Goal: Information Seeking & Learning: Learn about a topic

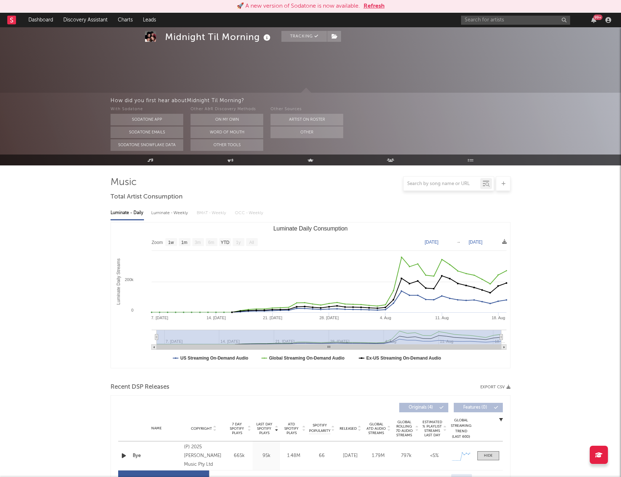
select select "1w"
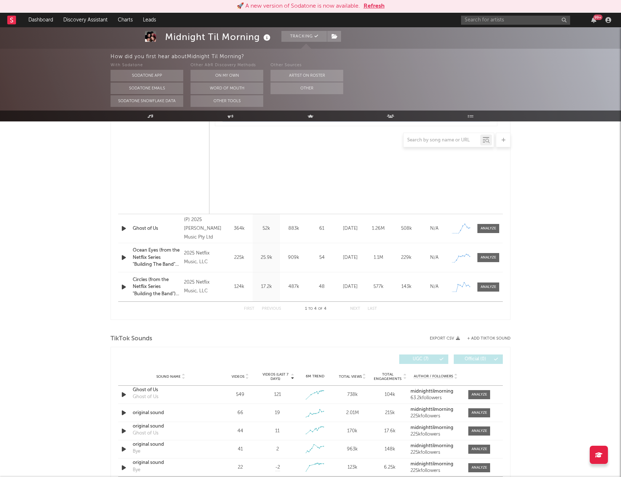
click at [373, 5] on button "Refresh" at bounding box center [374, 6] width 21 height 9
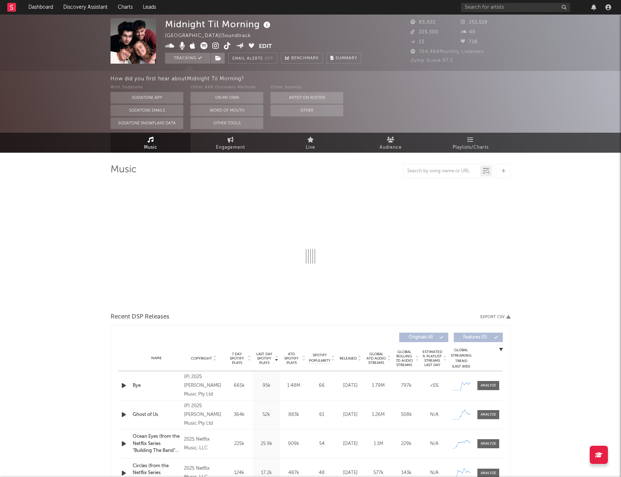
select select "1w"
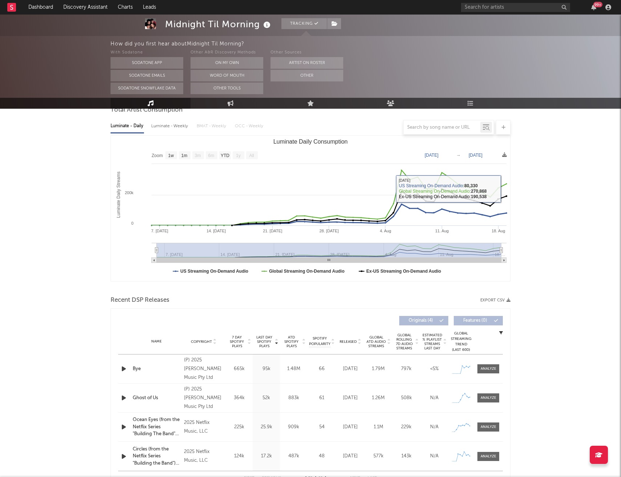
scroll to position [98, 0]
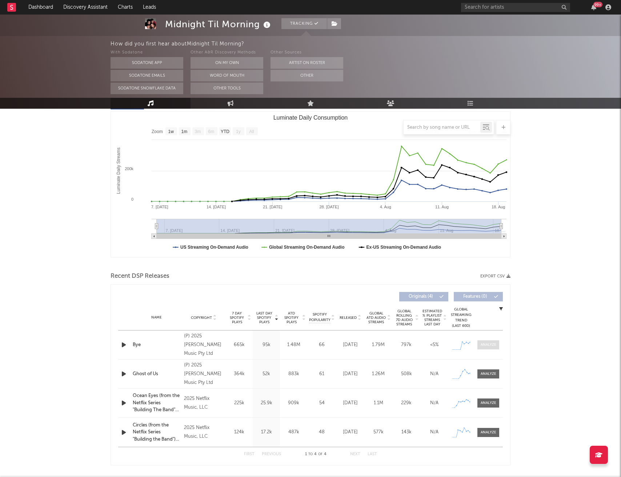
click at [493, 346] on div at bounding box center [489, 344] width 16 height 5
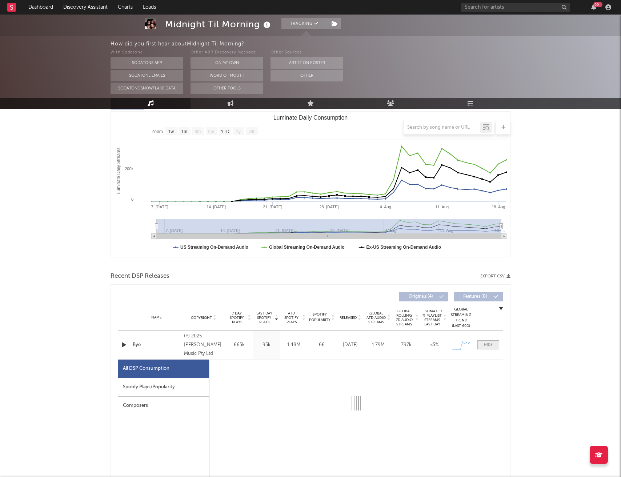
select select "1w"
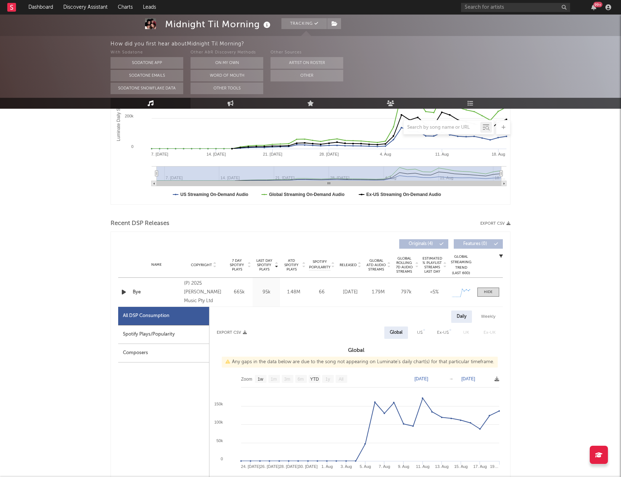
scroll to position [0, 0]
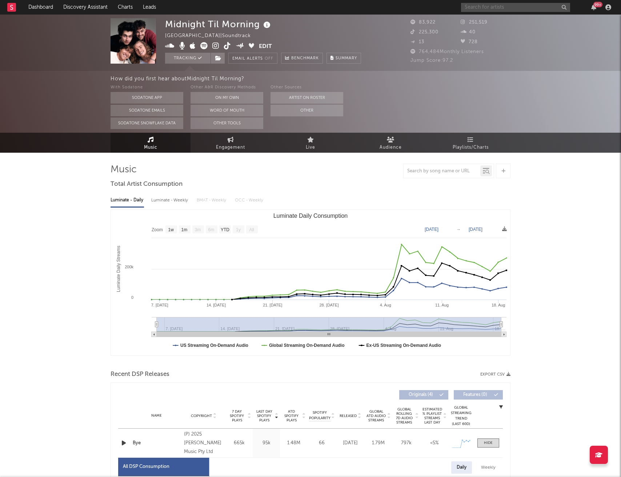
click at [487, 6] on input "text" at bounding box center [515, 7] width 109 height 9
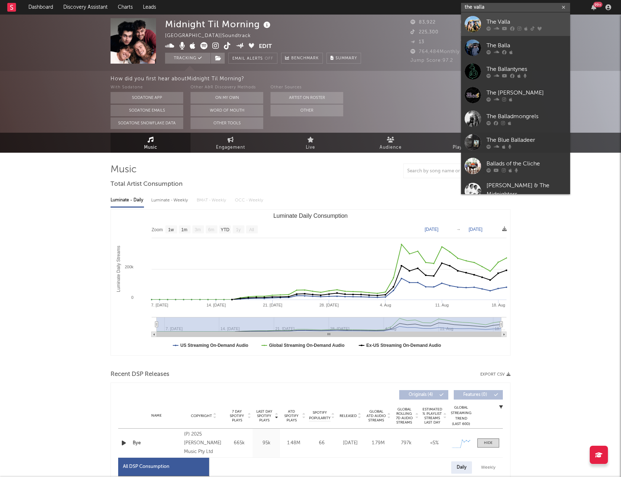
type input "the valla"
click at [497, 19] on div "The Valla" at bounding box center [527, 21] width 80 height 9
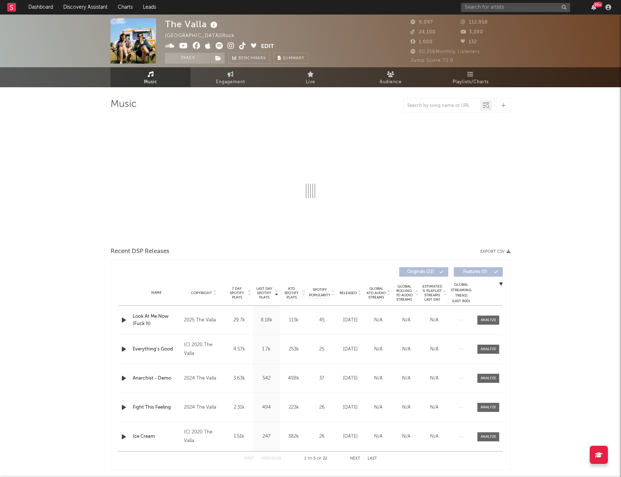
select select "1w"
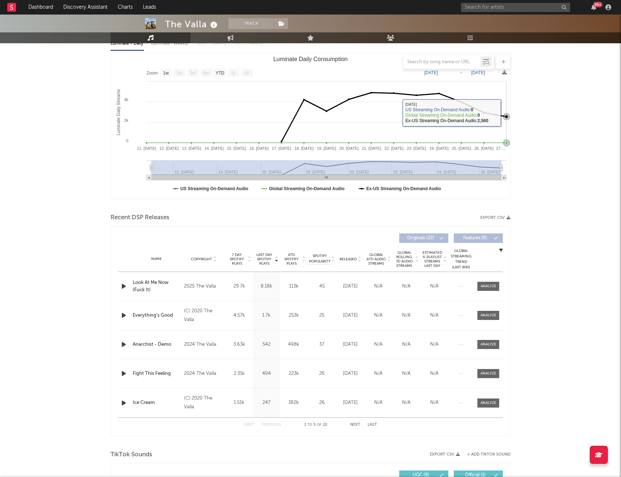
scroll to position [93, 0]
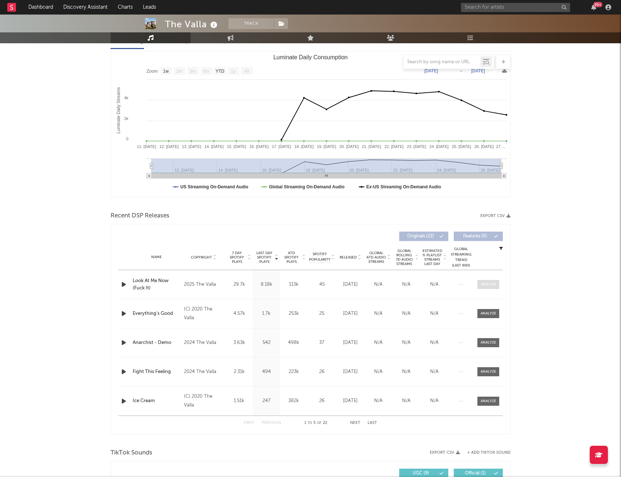
click at [490, 283] on div at bounding box center [489, 284] width 16 height 5
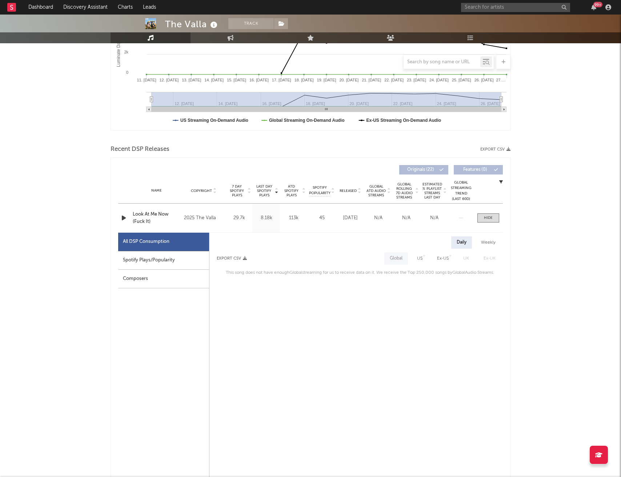
scroll to position [171, 0]
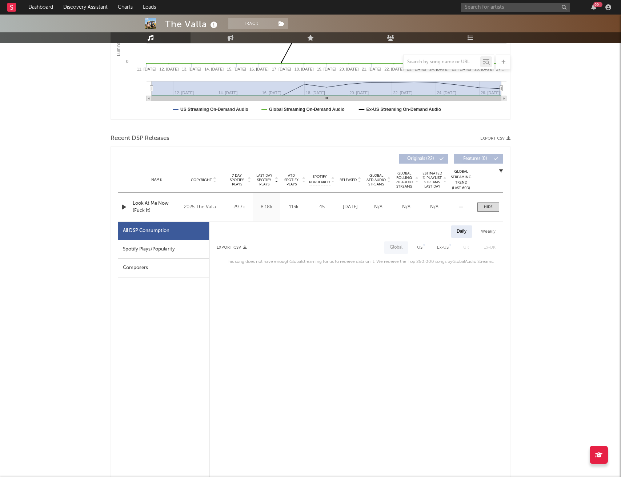
click at [419, 245] on div "US" at bounding box center [419, 247] width 5 height 9
select select "1w"
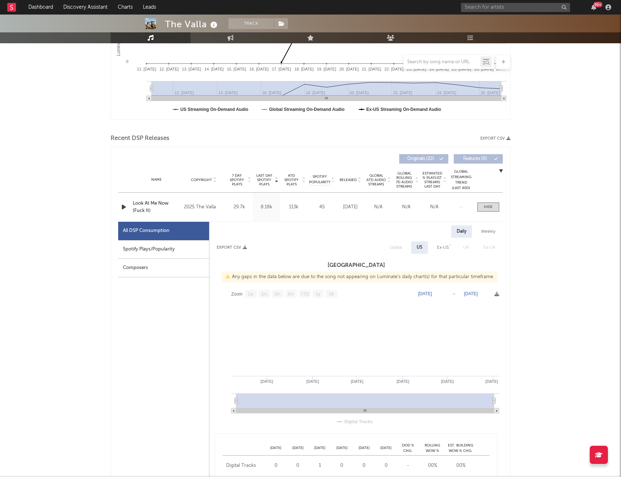
click at [150, 252] on div "Spotify Plays/Popularity" at bounding box center [163, 249] width 91 height 19
select select "1w"
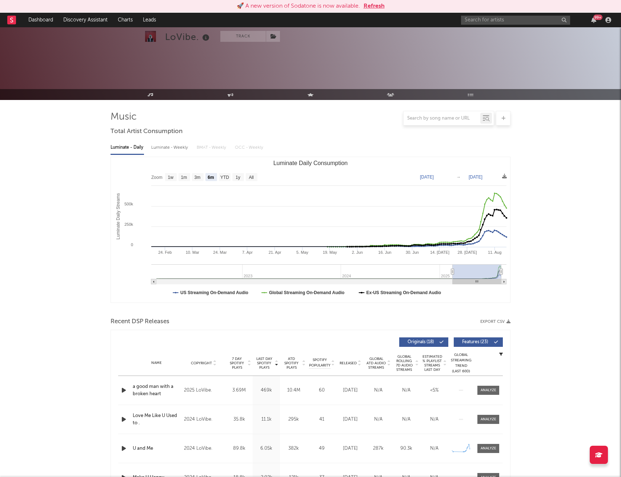
select select "6m"
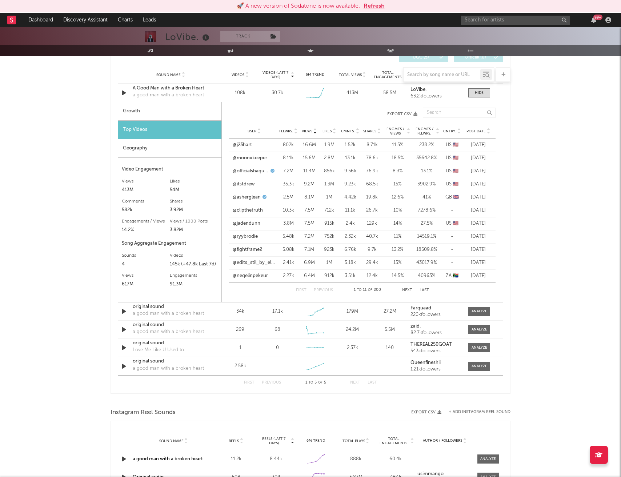
click at [373, 5] on button "Refresh" at bounding box center [374, 6] width 21 height 9
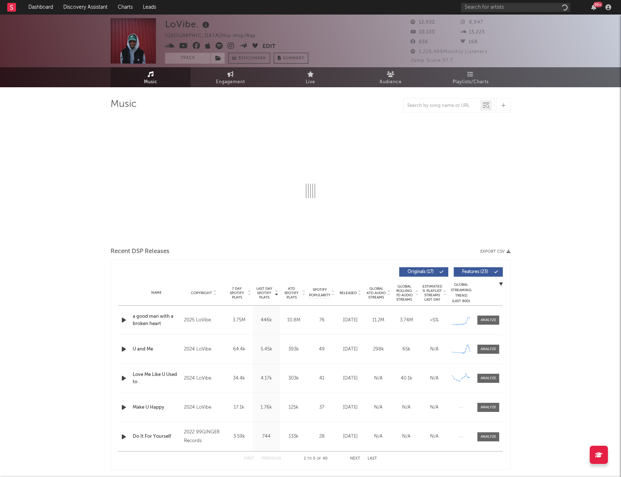
select select "6m"
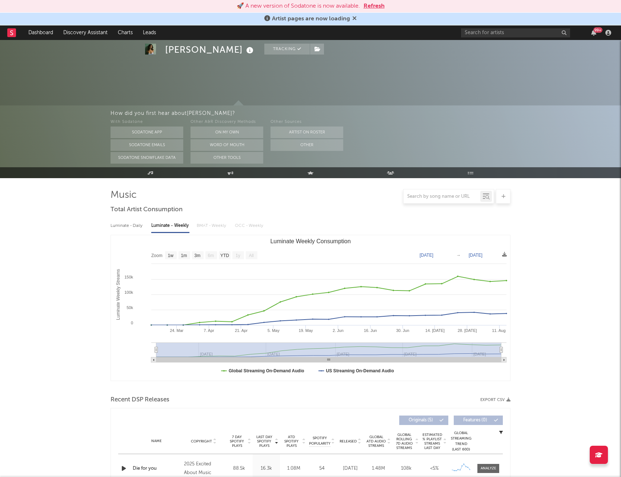
select select "1w"
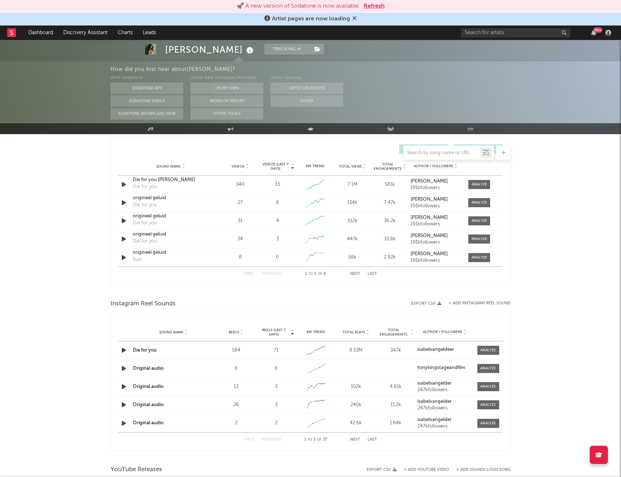
click at [369, 6] on button "Refresh" at bounding box center [374, 6] width 21 height 9
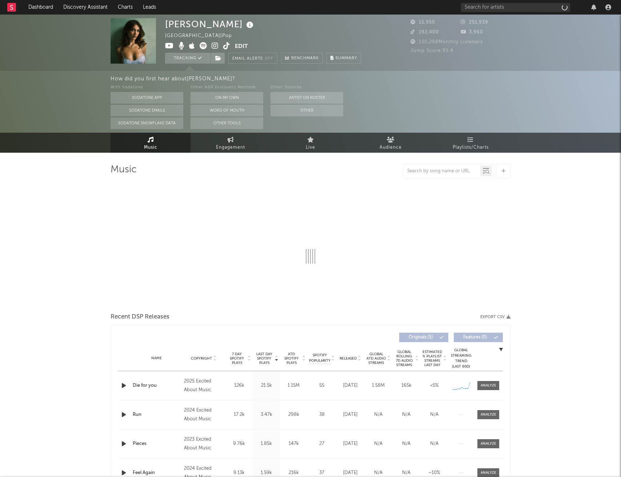
select select "1w"
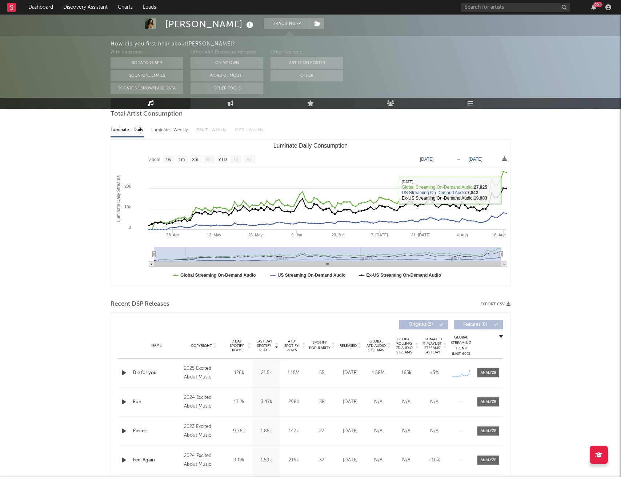
scroll to position [75, 0]
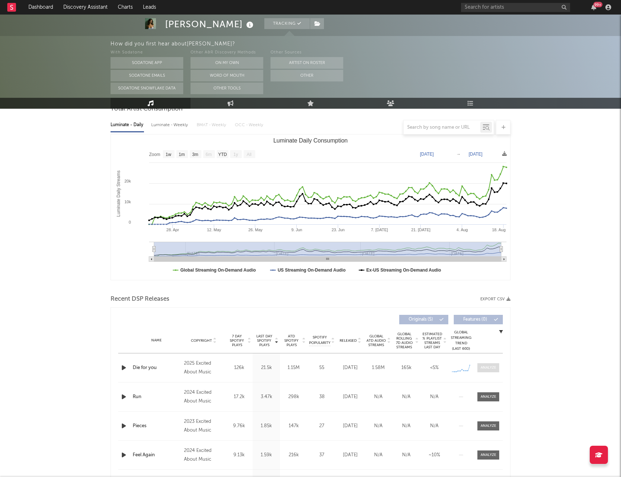
click at [486, 365] on div at bounding box center [489, 367] width 16 height 5
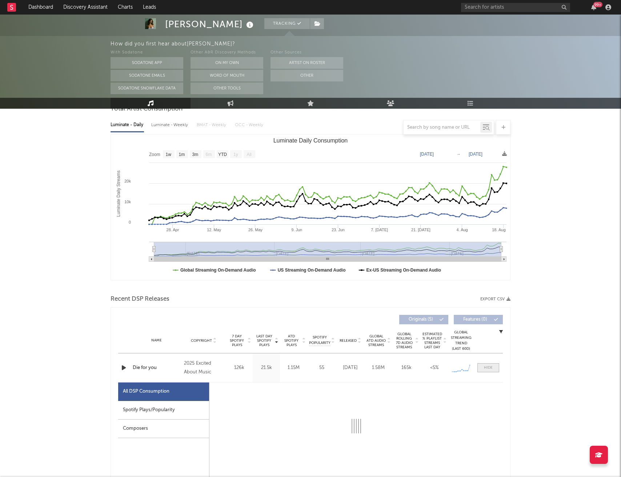
select select "1w"
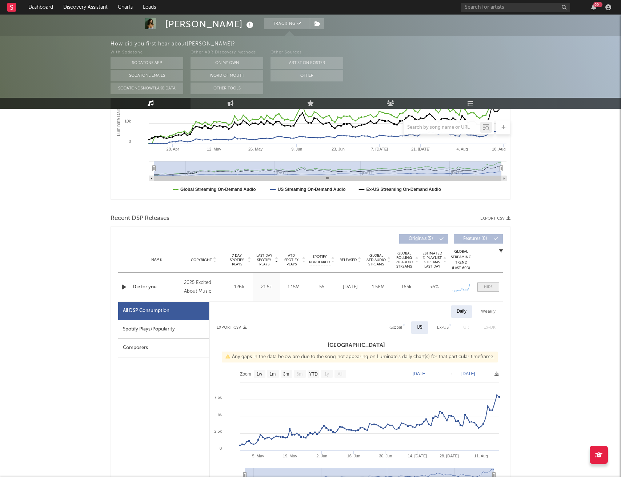
scroll to position [213, 0]
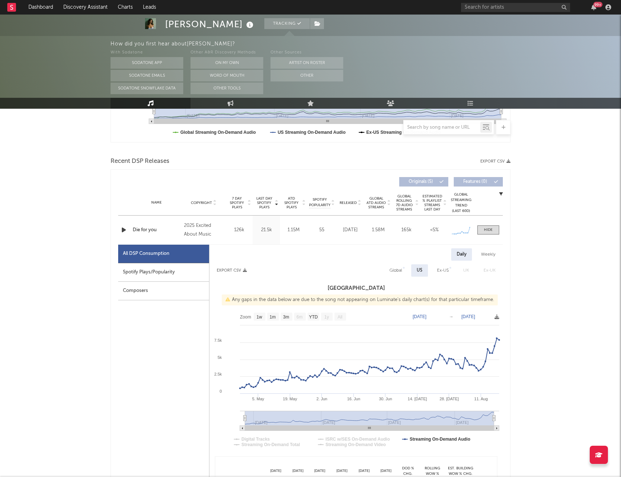
click at [396, 272] on div "Global" at bounding box center [396, 270] width 13 height 9
select select "1w"
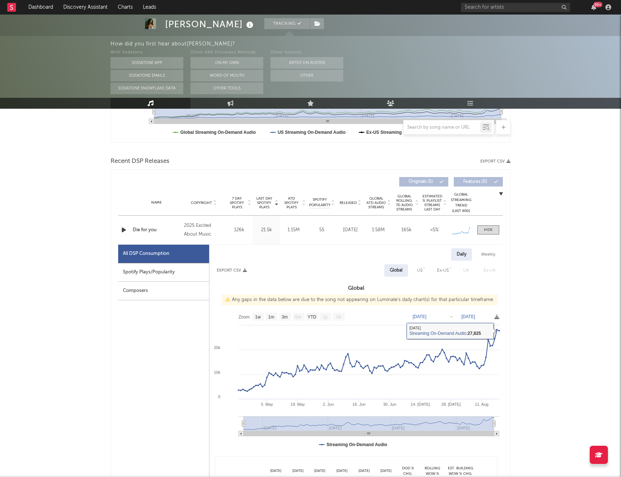
click at [180, 267] on div "Spotify Plays/Popularity" at bounding box center [163, 272] width 91 height 19
select select "1w"
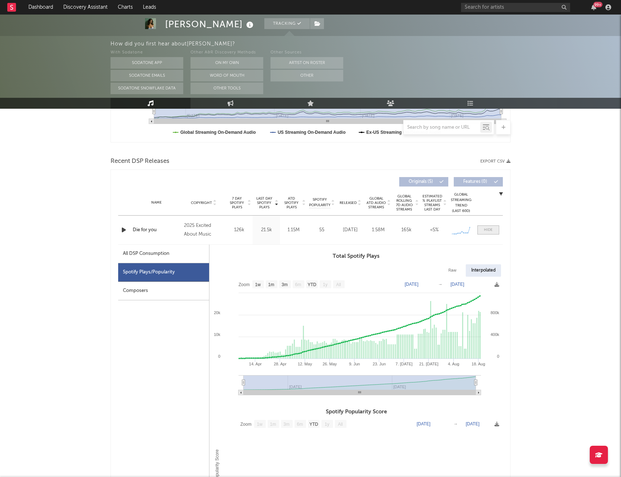
click at [495, 230] on span at bounding box center [489, 230] width 22 height 9
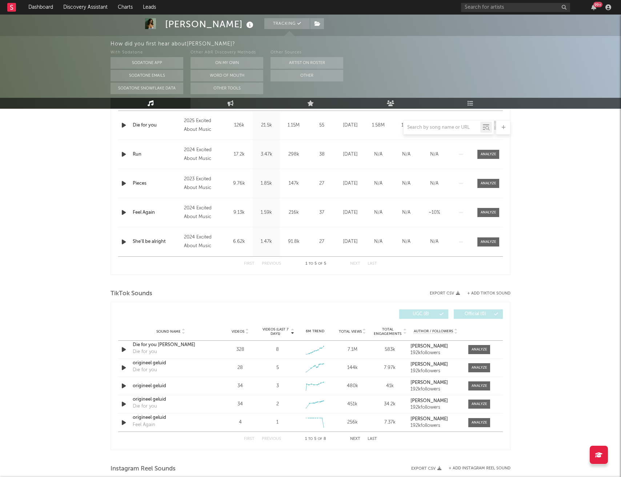
scroll to position [319, 0]
click at [481, 350] on div at bounding box center [480, 348] width 16 height 5
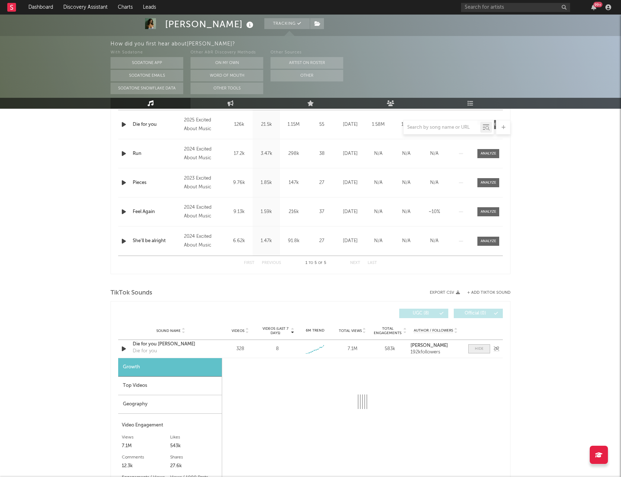
select select "1w"
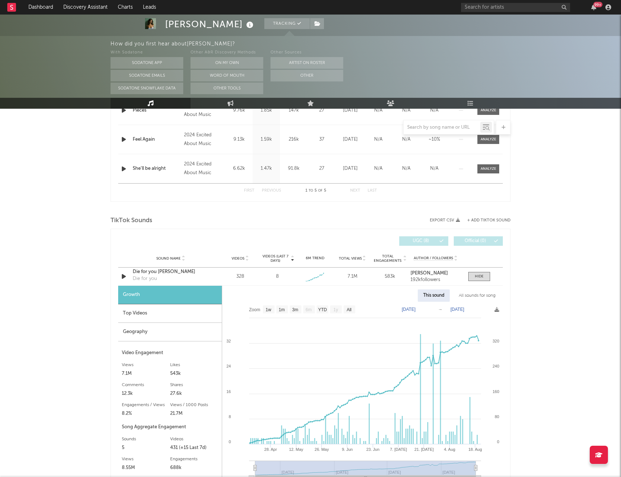
scroll to position [387, 0]
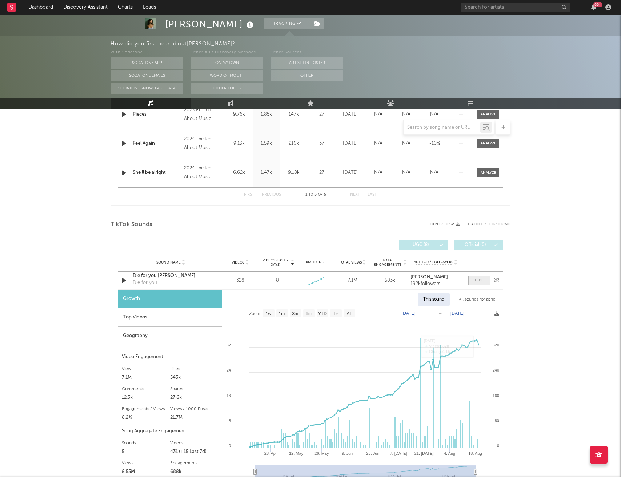
click at [482, 282] on div at bounding box center [479, 280] width 9 height 5
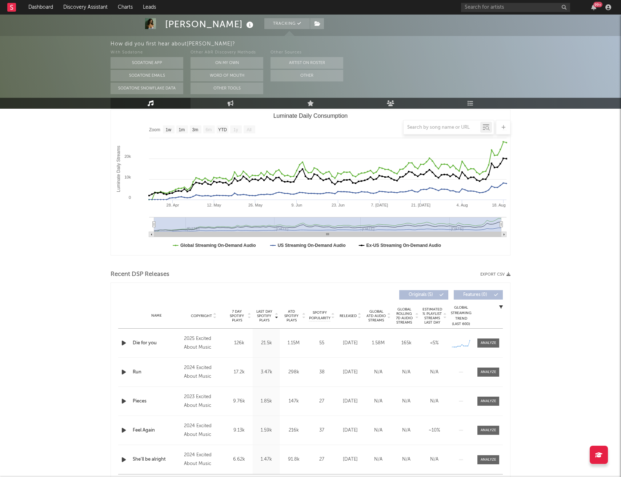
scroll to position [0, 0]
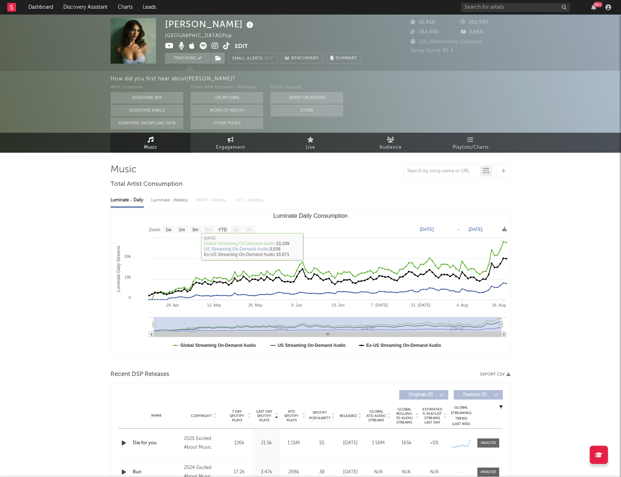
click at [172, 202] on div "Luminate - Weekly" at bounding box center [170, 200] width 38 height 12
select select "1w"
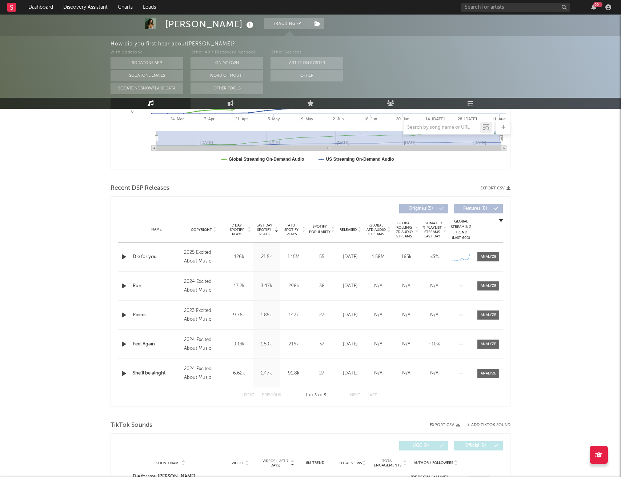
scroll to position [192, 0]
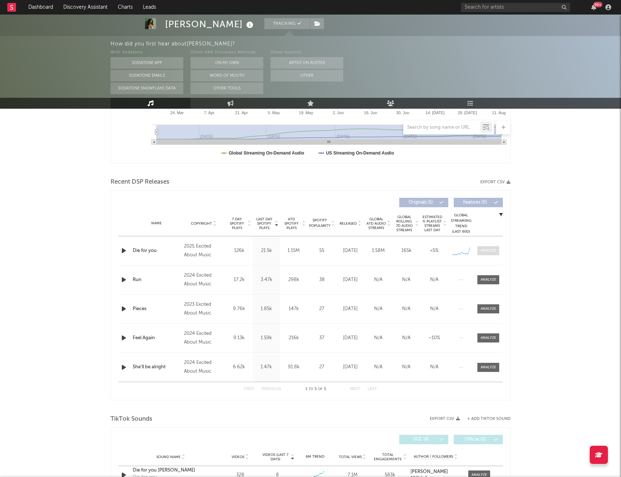
click at [487, 253] on div at bounding box center [489, 250] width 16 height 5
select select "1w"
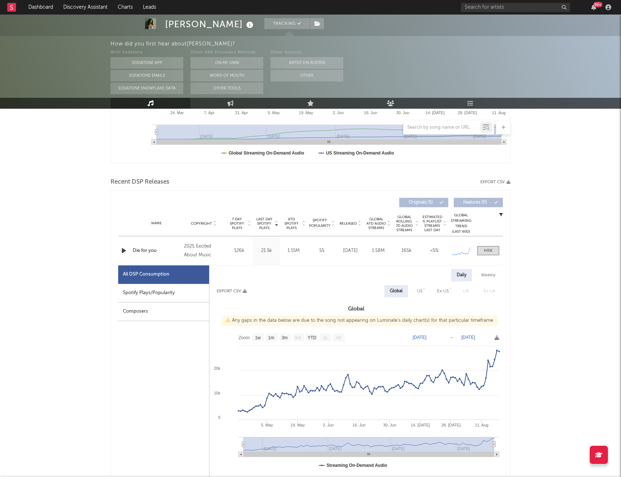
click at [487, 275] on div "Weekly" at bounding box center [488, 275] width 25 height 12
select select "1w"
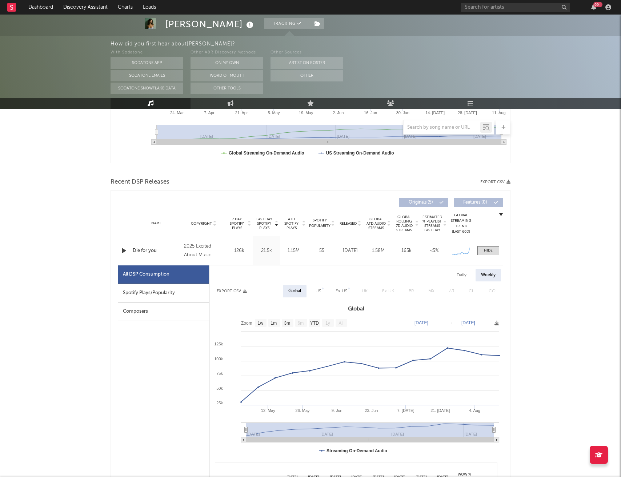
scroll to position [0, 0]
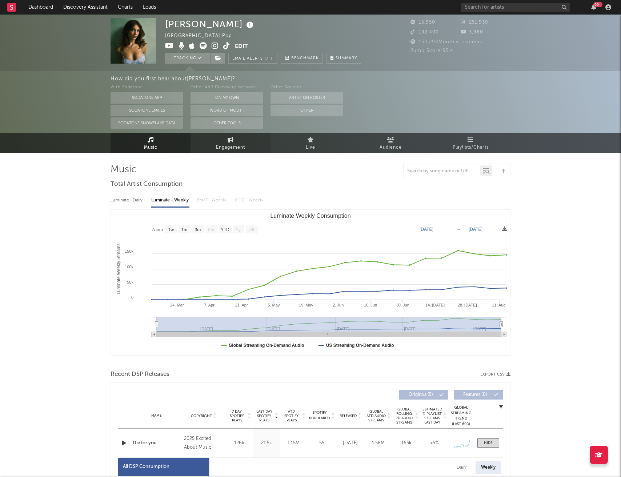
click at [242, 141] on link "Engagement" at bounding box center [231, 143] width 80 height 20
select select "1w"
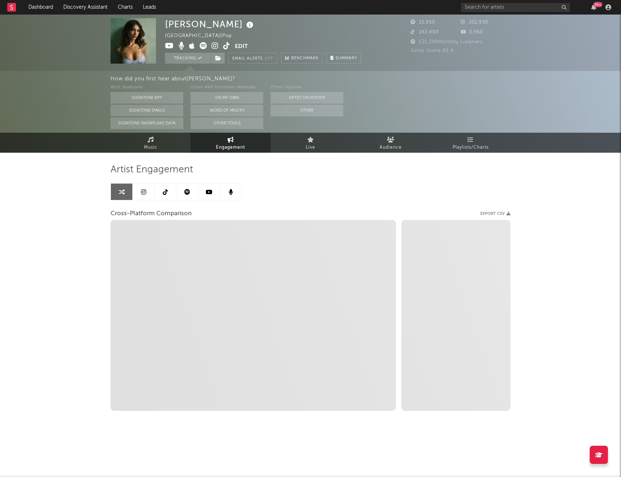
select select "1m"
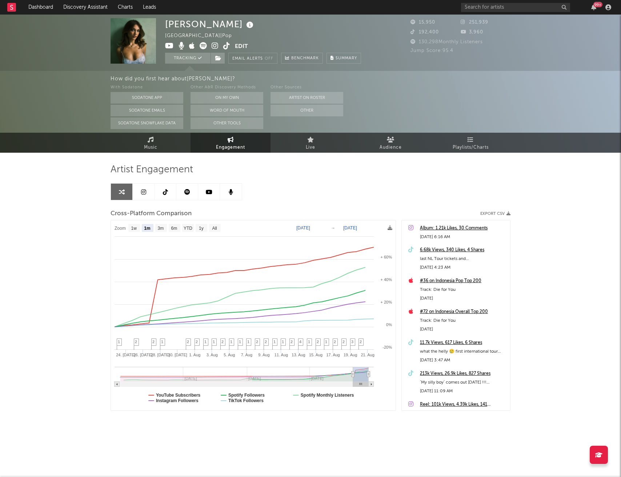
click at [187, 194] on icon at bounding box center [187, 192] width 6 height 6
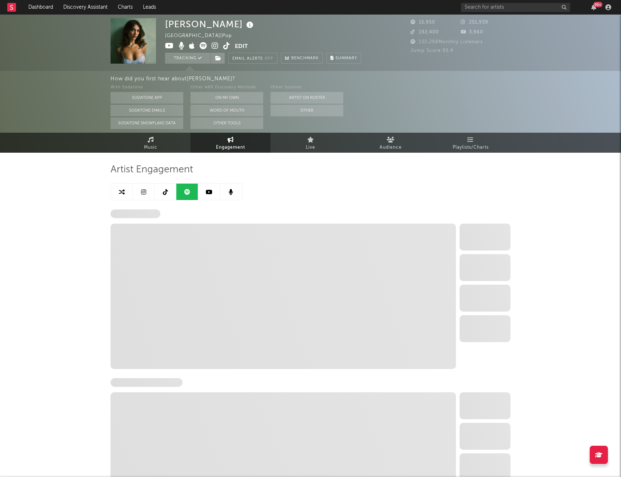
select select "6m"
select select "1w"
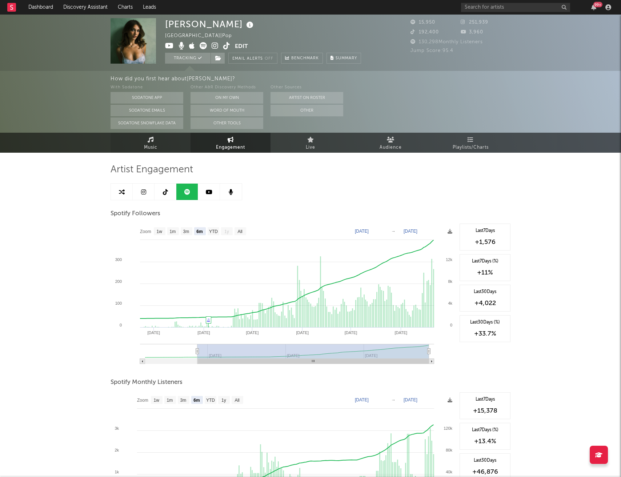
click at [152, 142] on link "Music" at bounding box center [151, 143] width 80 height 20
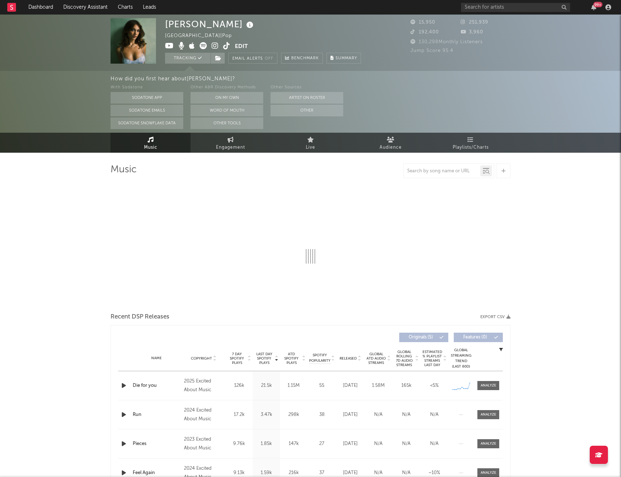
select select "1w"
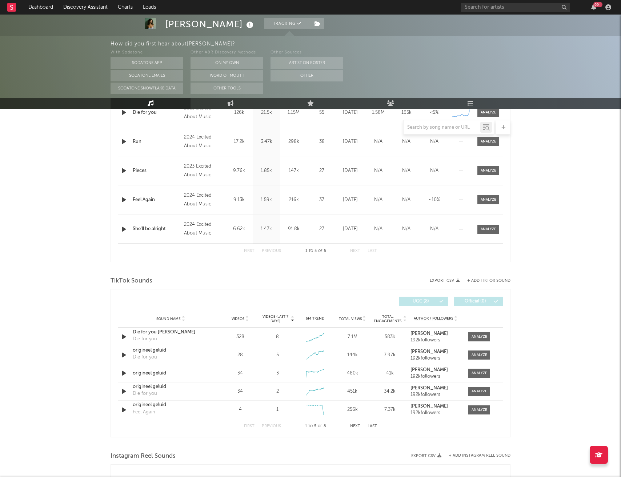
scroll to position [356, 0]
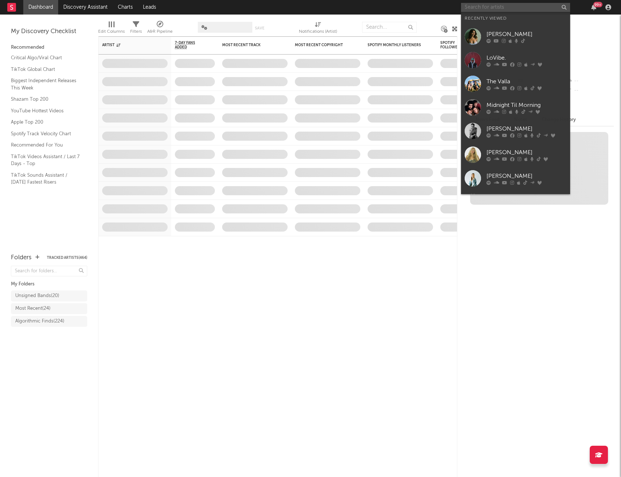
click at [514, 8] on input "text" at bounding box center [515, 7] width 109 height 9
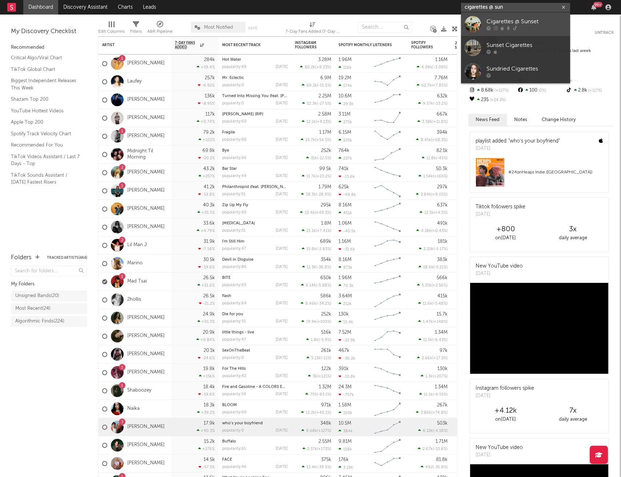
type input "cigarettes @ sun"
click at [510, 21] on div "Cigarettes @ Sunset" at bounding box center [527, 21] width 80 height 9
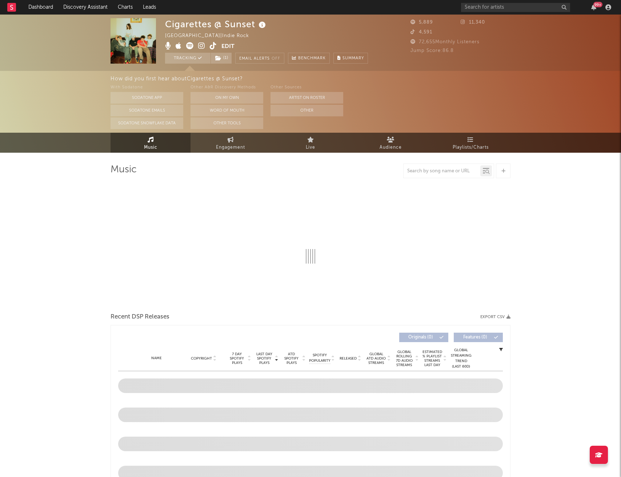
select select "1w"
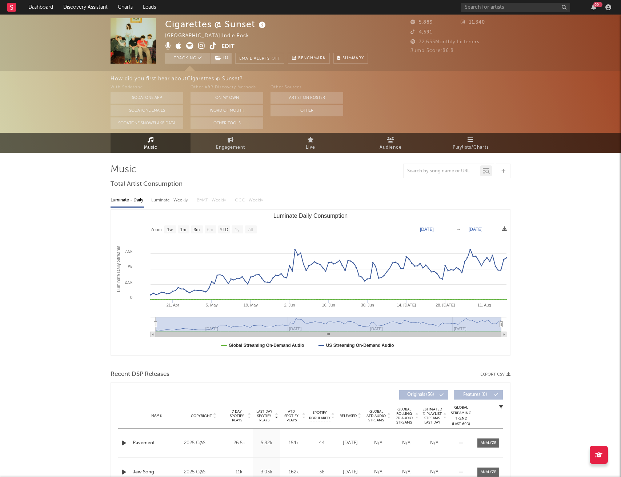
click at [172, 200] on div "Luminate - Weekly" at bounding box center [170, 200] width 38 height 12
select select "6m"
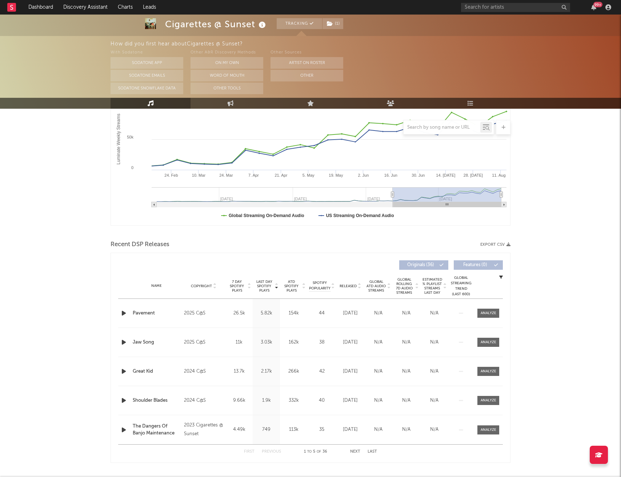
scroll to position [131, 0]
click at [355, 450] on button "Next" at bounding box center [355, 451] width 10 height 4
click at [491, 317] on div "Name Leave You (If It's the Right Thing To Do) Copyright 2025 C@S Label Cigaret…" at bounding box center [310, 312] width 385 height 29
click at [490, 310] on div at bounding box center [489, 312] width 16 height 5
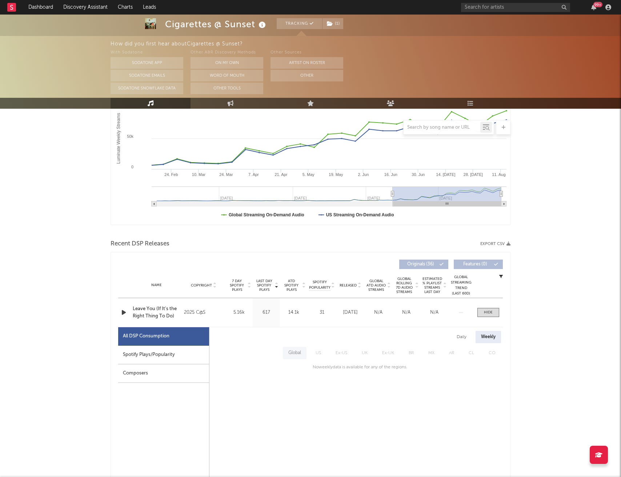
click at [461, 332] on div "Daily" at bounding box center [461, 337] width 21 height 12
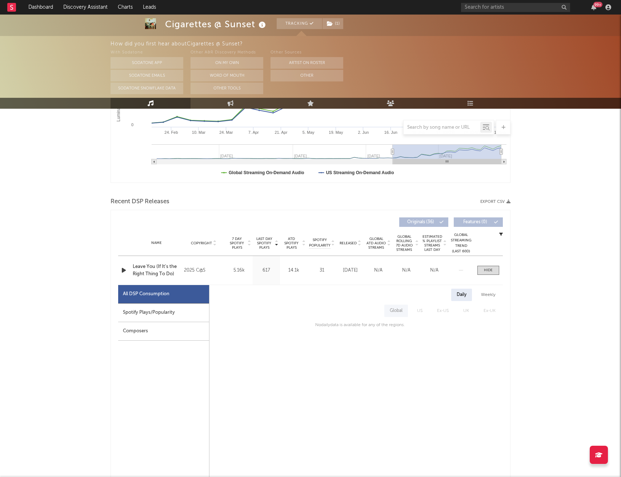
scroll to position [193, 0]
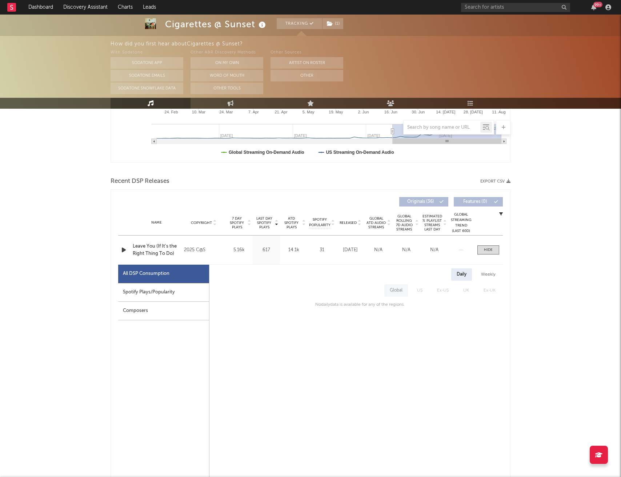
click at [133, 294] on div "Spotify Plays/Popularity" at bounding box center [163, 292] width 91 height 19
select select "1w"
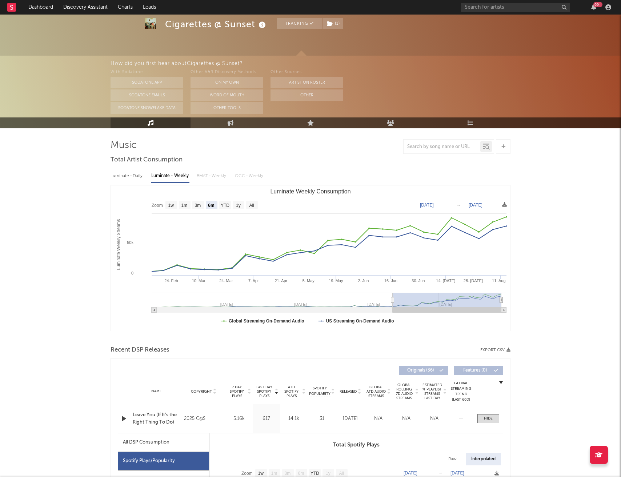
scroll to position [0, 0]
